Goal: Task Accomplishment & Management: Manage account settings

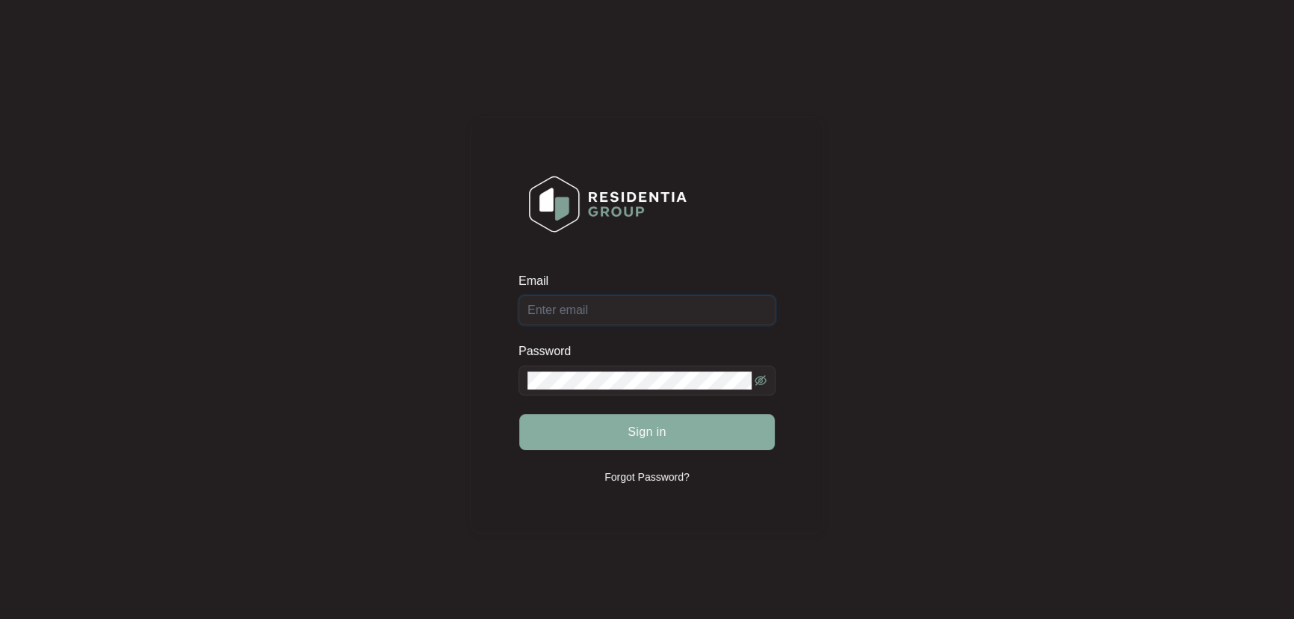
type input "[EMAIL_ADDRESS][DOMAIN_NAME]"
click at [640, 430] on span "Sign in" at bounding box center [647, 432] width 39 height 18
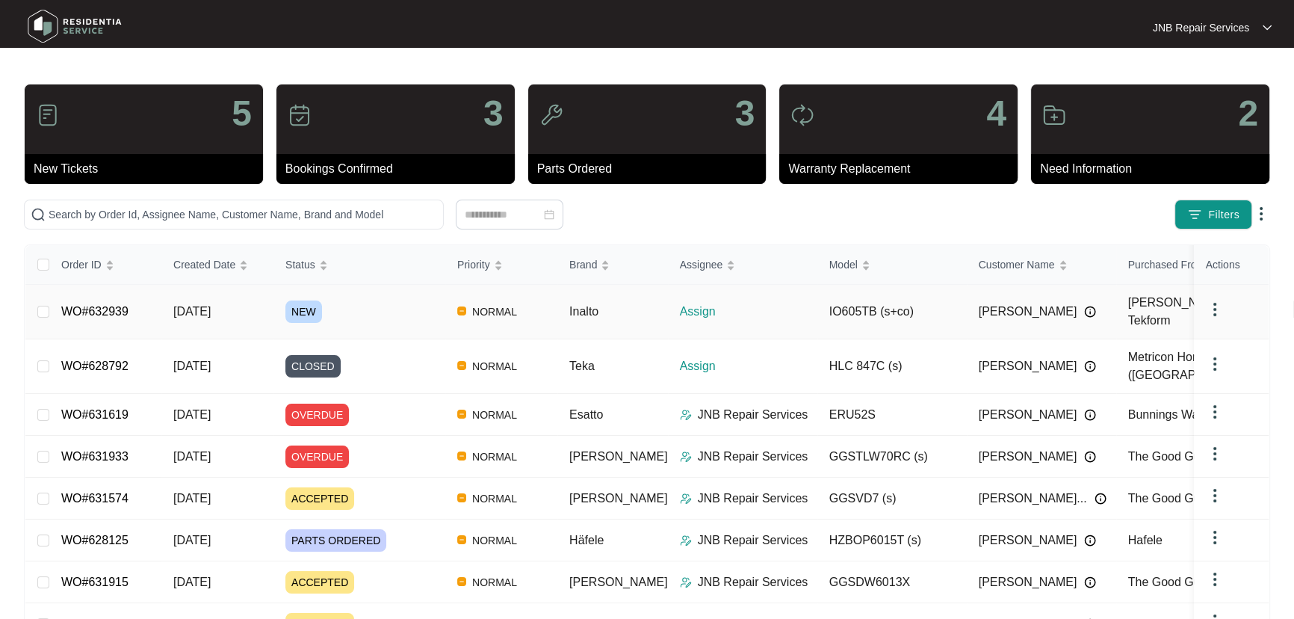
click at [106, 305] on div "Order ID Created Date Status Priority Brand Assignee Model Customer Name Purcha…" at bounding box center [647, 504] width 1244 height 519
click at [211, 307] on span "[DATE]" at bounding box center [191, 311] width 37 height 13
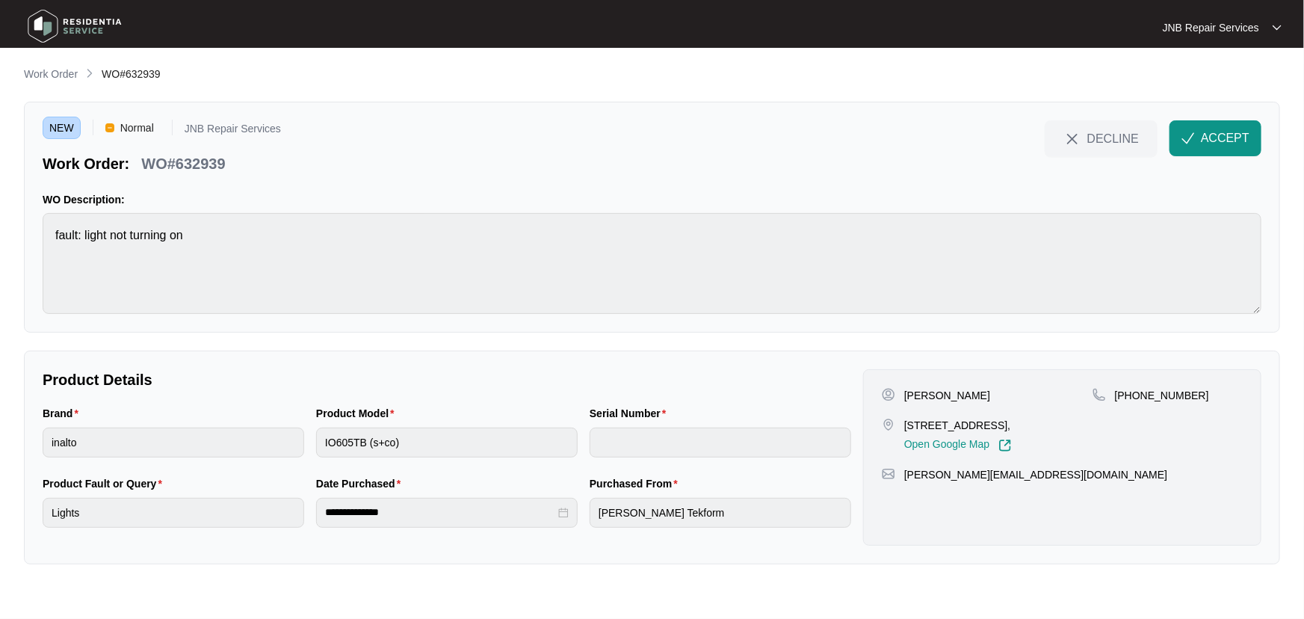
drag, startPoint x: 980, startPoint y: 395, endPoint x: 902, endPoint y: 395, distance: 77.7
click at [902, 395] on div "[PERSON_NAME]" at bounding box center [987, 395] width 211 height 15
copy p "[PERSON_NAME]"
drag, startPoint x: 1050, startPoint y: 426, endPoint x: 906, endPoint y: 426, distance: 144.2
click at [906, 426] on div "[STREET_ADDRESS], Open Google Map" at bounding box center [987, 435] width 211 height 34
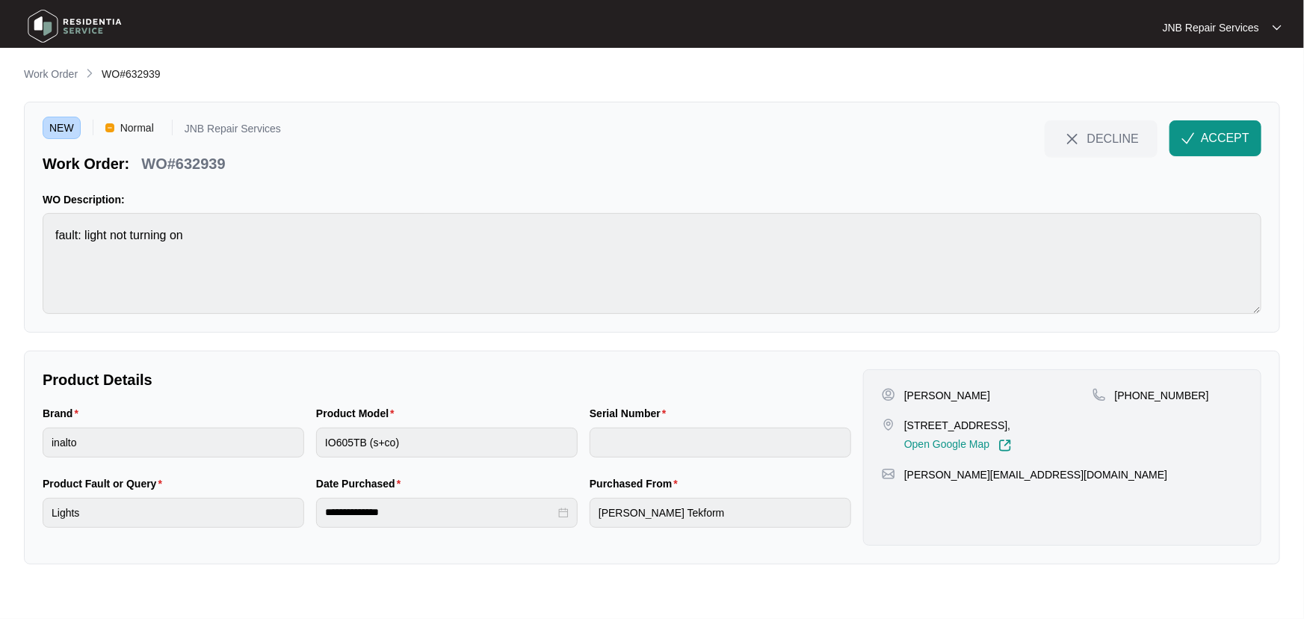
copy p "[STREET_ADDRESS],"
drag, startPoint x: 1184, startPoint y: 396, endPoint x: 1131, endPoint y: 392, distance: 54.0
click at [1131, 392] on p "[PHONE_NUMBER]" at bounding box center [1162, 395] width 94 height 15
copy p "423692850"
click at [312, 444] on div "Product Model IO605TB (s+co)" at bounding box center [447, 440] width 274 height 70
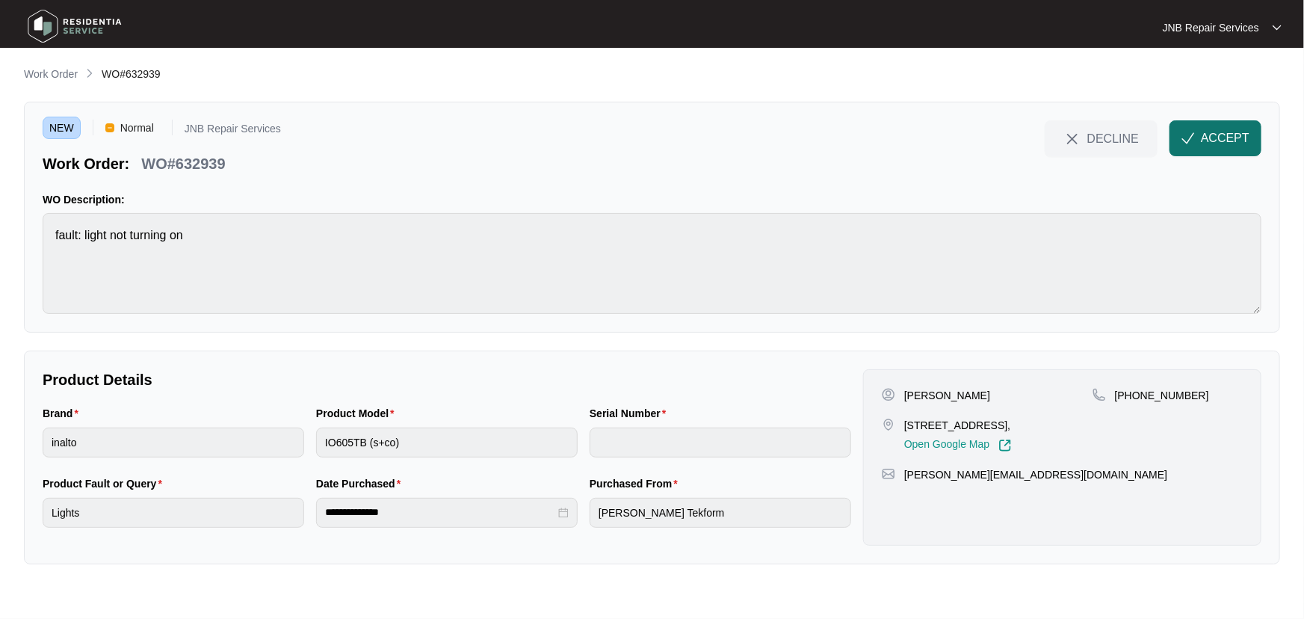
click at [1205, 126] on button "ACCEPT" at bounding box center [1216, 138] width 92 height 36
